Goal: Task Accomplishment & Management: Use online tool/utility

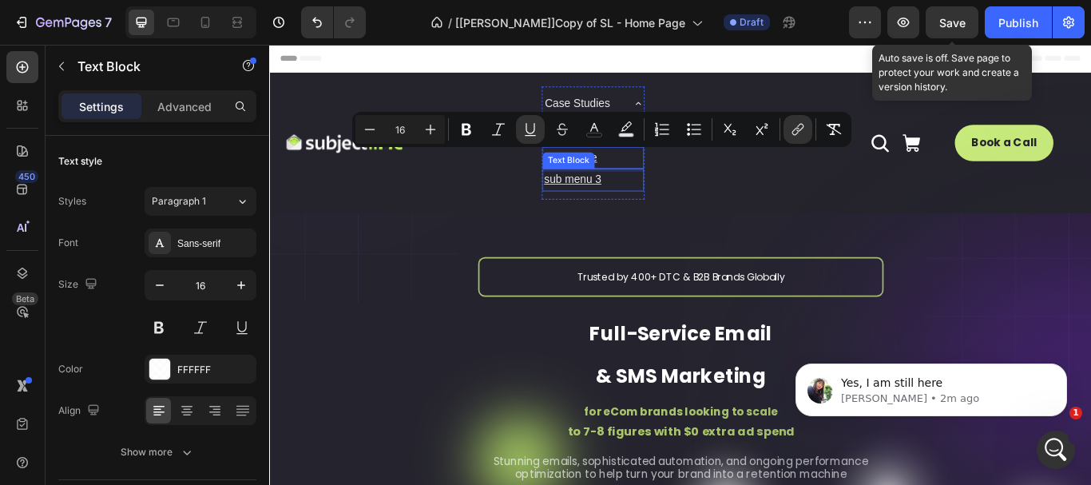
click at [666, 199] on p "sub menu 3" at bounding box center [646, 202] width 114 height 23
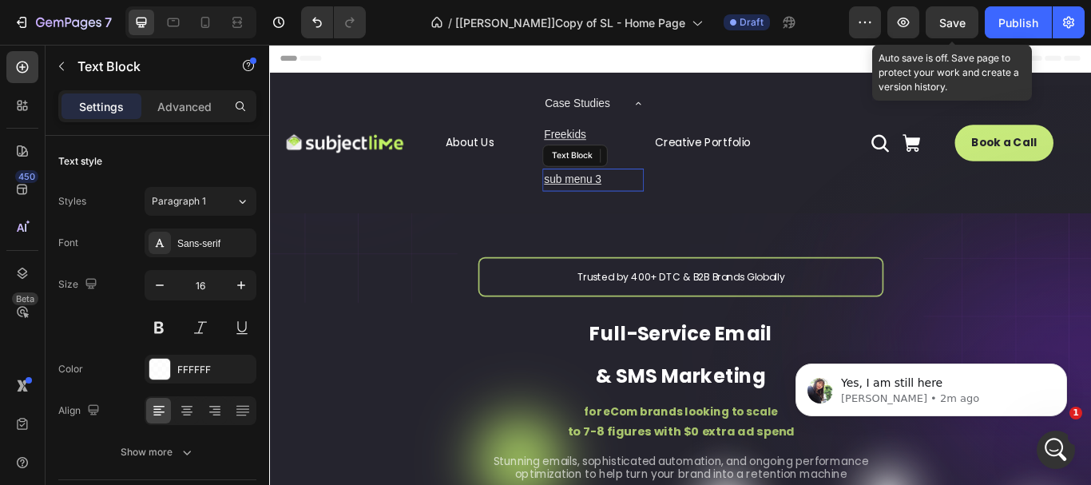
click at [666, 199] on p "sub menu 3" at bounding box center [646, 202] width 114 height 23
drag, startPoint x: 666, startPoint y: 199, endPoint x: 586, endPoint y: 209, distance: 81.3
click at [589, 209] on p "sub menu 3" at bounding box center [646, 202] width 114 height 23
click at [626, 199] on p "Calik9" at bounding box center [646, 202] width 114 height 23
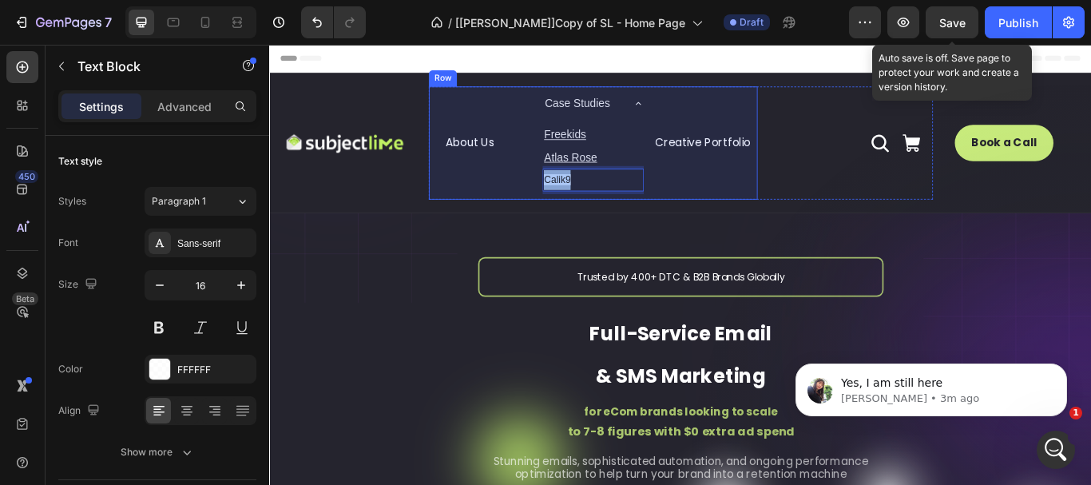
drag, startPoint x: 626, startPoint y: 199, endPoint x: 555, endPoint y: 209, distance: 71.7
click at [555, 209] on div "About Us Button Case Studies Freekids Text Block Atlas Rose Text Block Calik9 T…" at bounding box center [646, 159] width 383 height 132
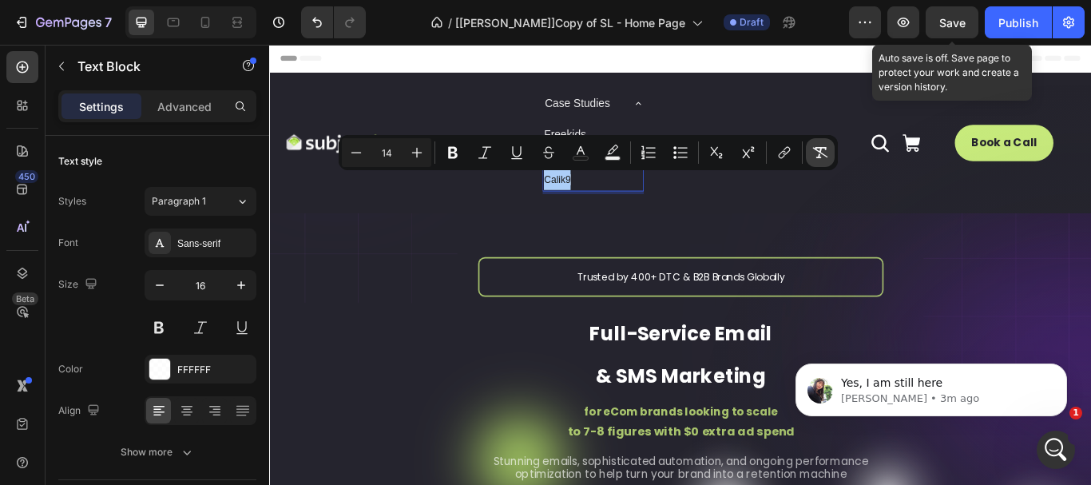
click at [813, 152] on icon "Editor contextual toolbar" at bounding box center [821, 153] width 16 height 16
type input "16"
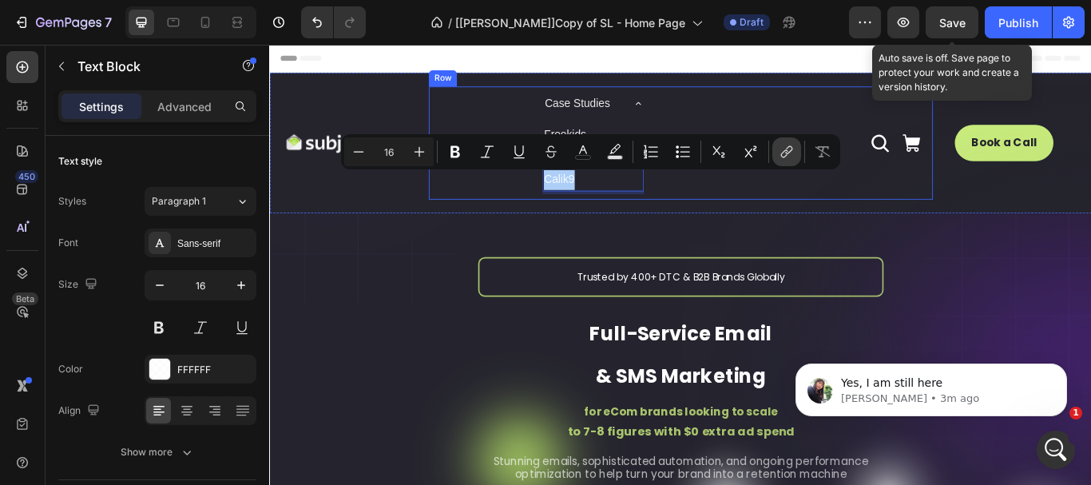
click at [783, 147] on icon "Editor contextual toolbar" at bounding box center [787, 152] width 16 height 16
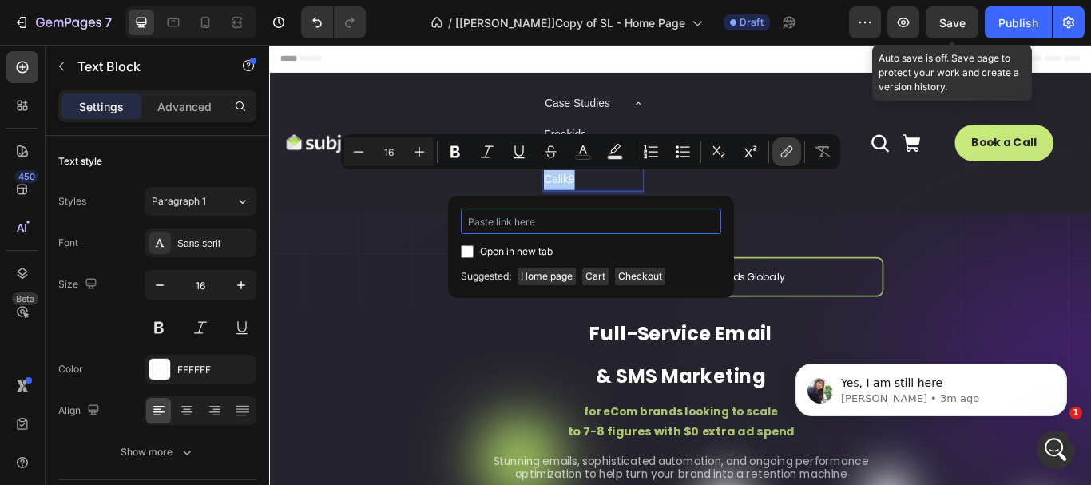
paste input "[URL][DOMAIN_NAME]"
type input "[URL][DOMAIN_NAME]"
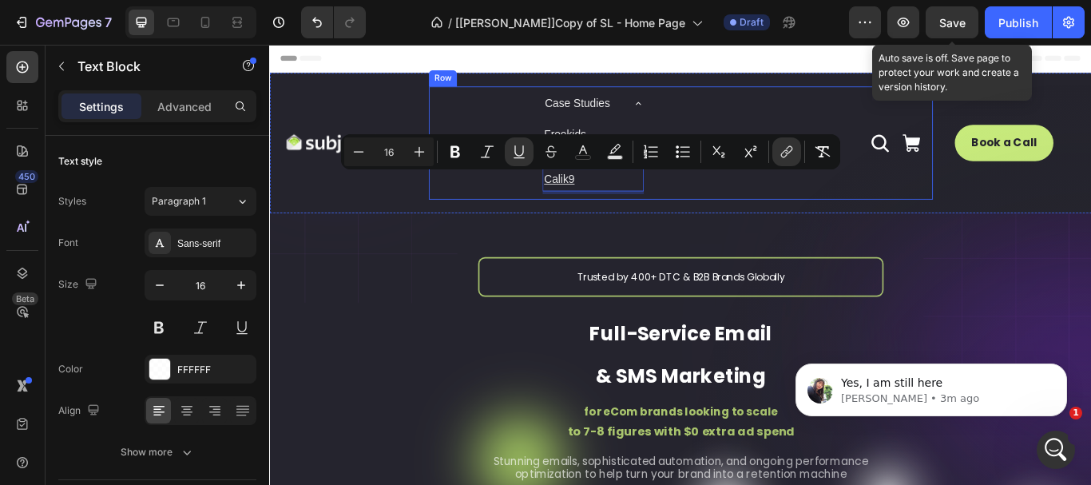
click at [899, 212] on div "Icon Icon Icon Icon List" at bounding box center [947, 159] width 192 height 132
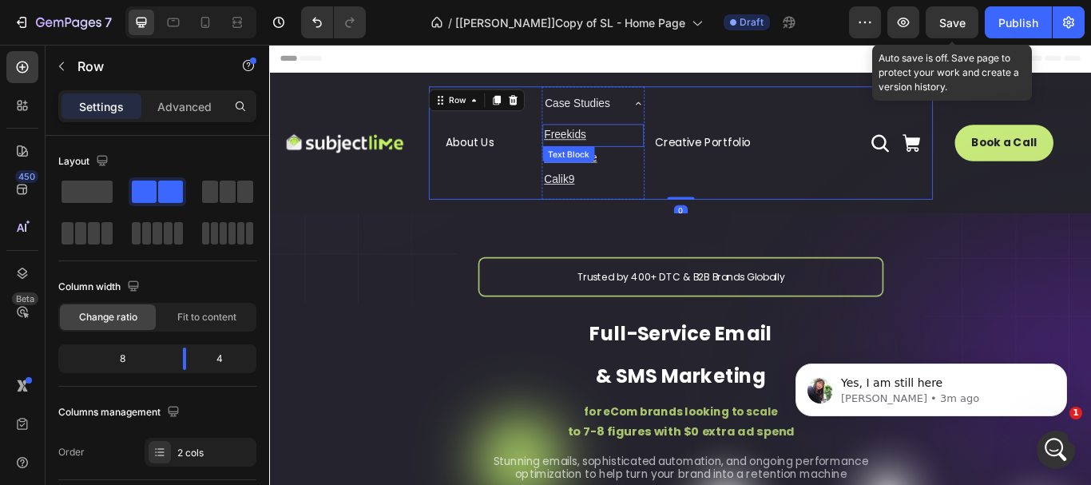
click at [609, 146] on u "Freekids" at bounding box center [613, 150] width 49 height 14
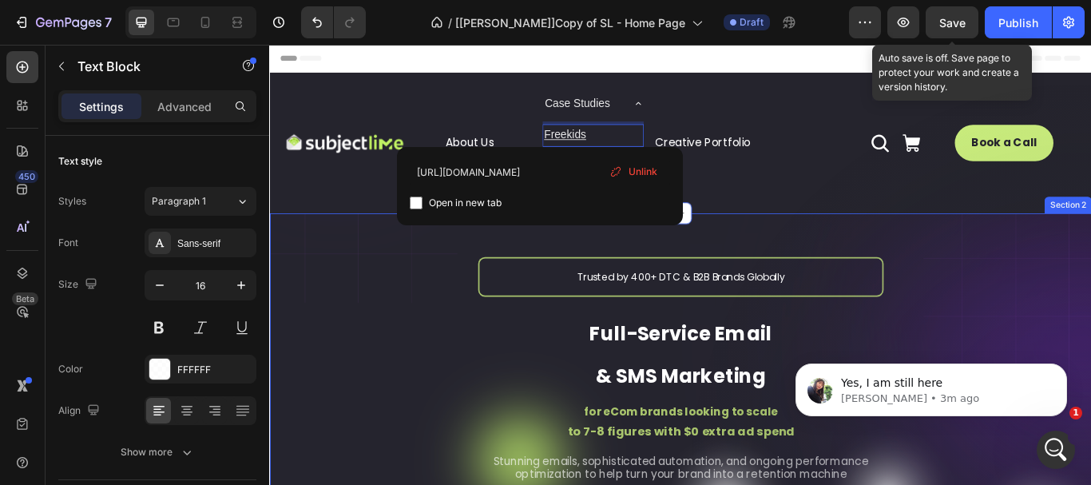
click at [681, 286] on div "Trusted by 400+ DTC & B2B Brands Globally Text Block Full-Service Email & SMS M…" at bounding box center [748, 432] width 959 height 383
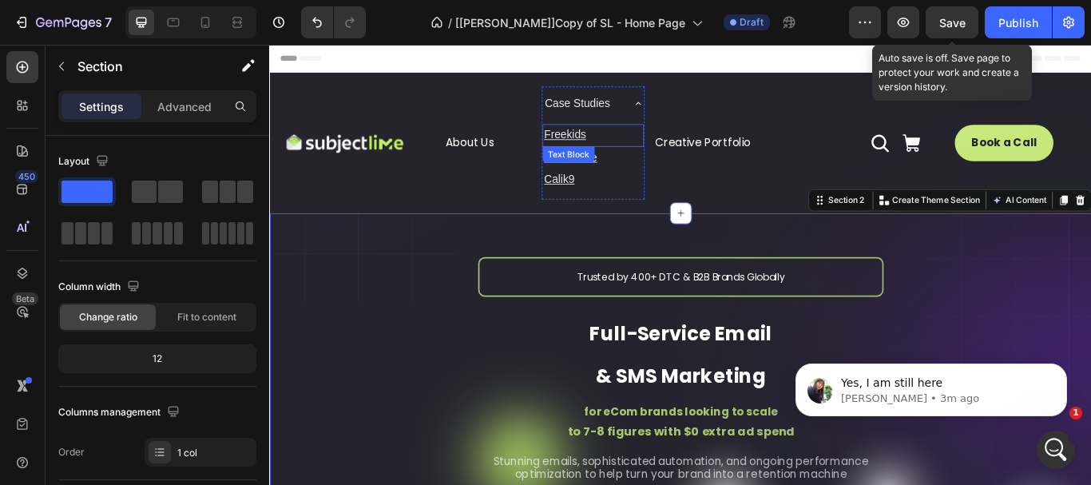
click at [614, 173] on div "Text Block" at bounding box center [617, 172] width 54 height 14
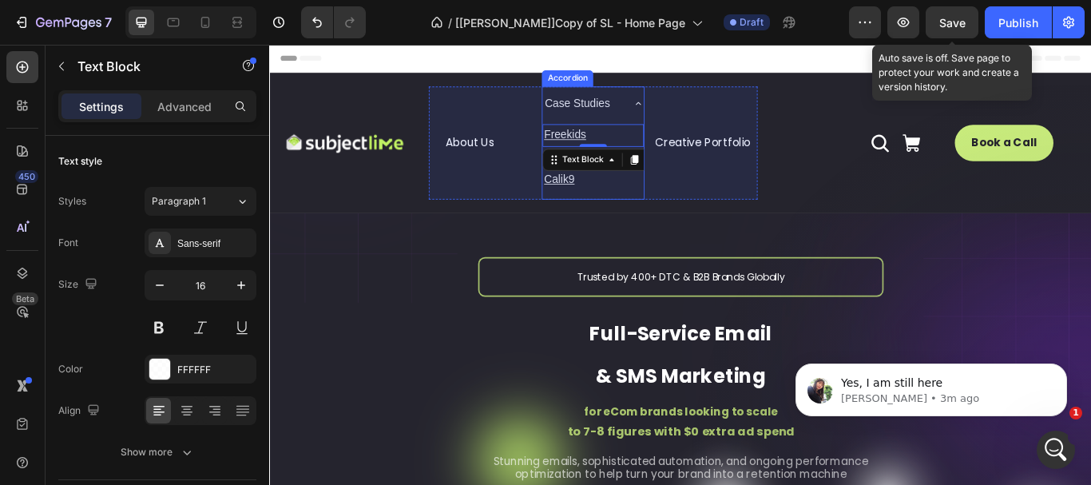
click at [601, 197] on u "Calik9" at bounding box center [606, 202] width 35 height 14
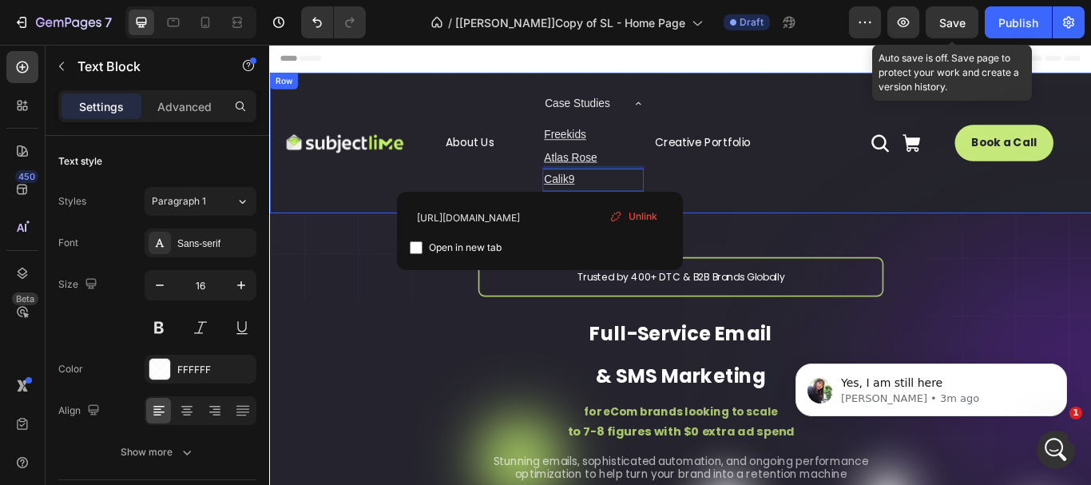
click at [366, 228] on div "Image About Us Button Case Studies Freekids Text Block Atlas Rose Text Block Ca…" at bounding box center [748, 159] width 959 height 164
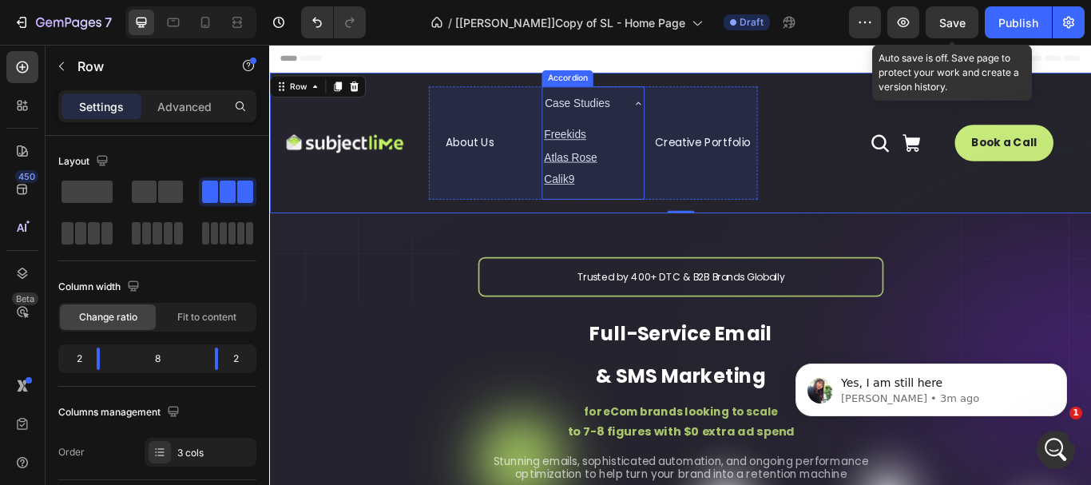
click at [696, 113] on icon at bounding box center [699, 113] width 6 height 3
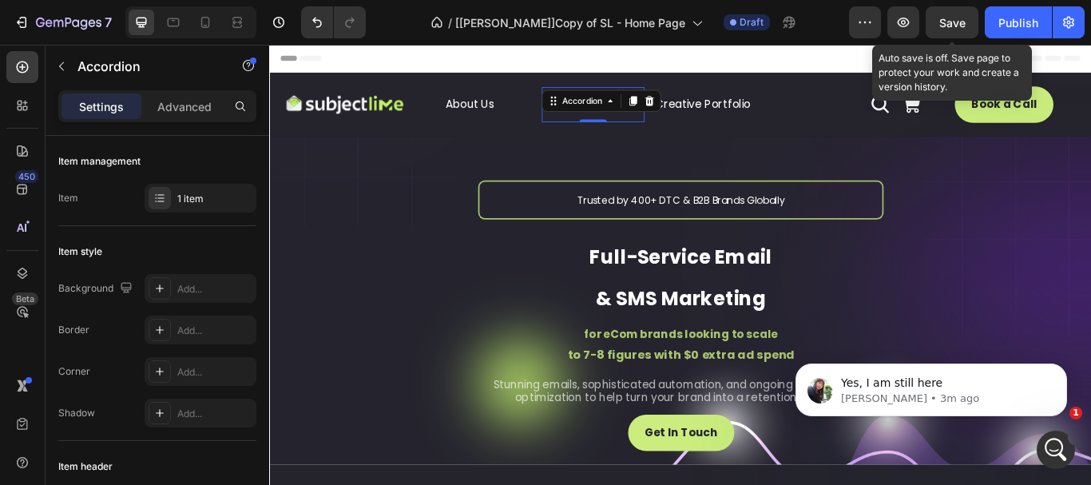
click at [650, 71] on div "Header" at bounding box center [748, 61] width 933 height 32
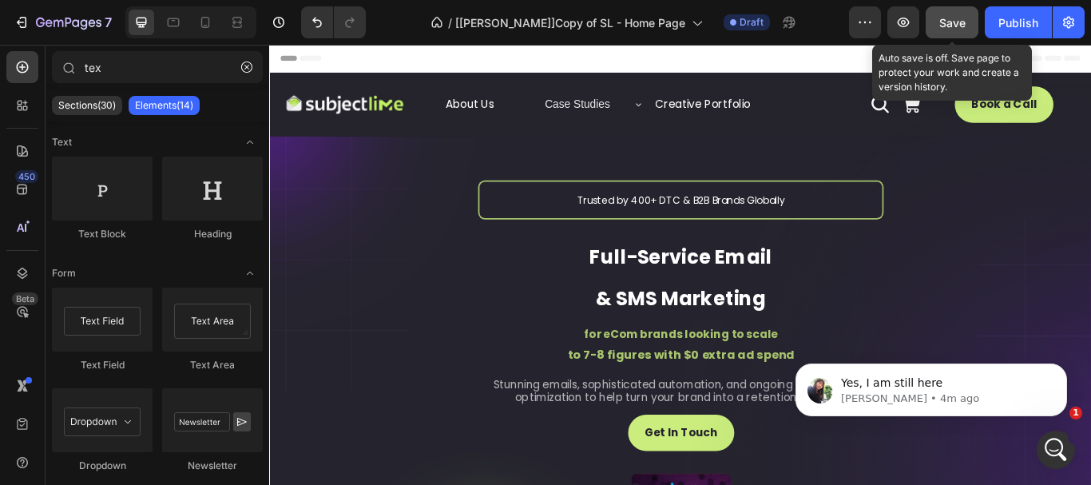
click at [949, 21] on span "Save" at bounding box center [953, 23] width 26 height 14
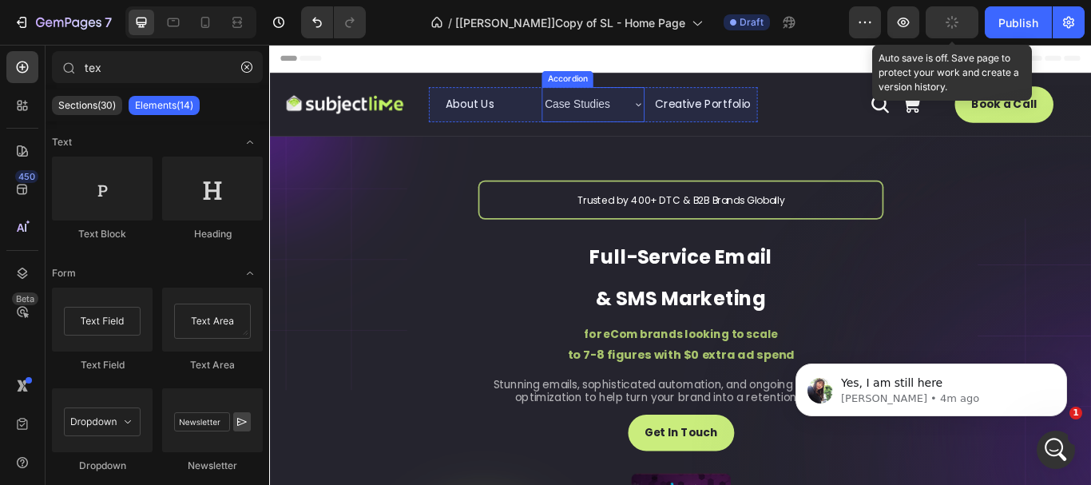
click at [693, 118] on icon at bounding box center [699, 114] width 13 height 13
